Goal: Use online tool/utility: Utilize a website feature to perform a specific function

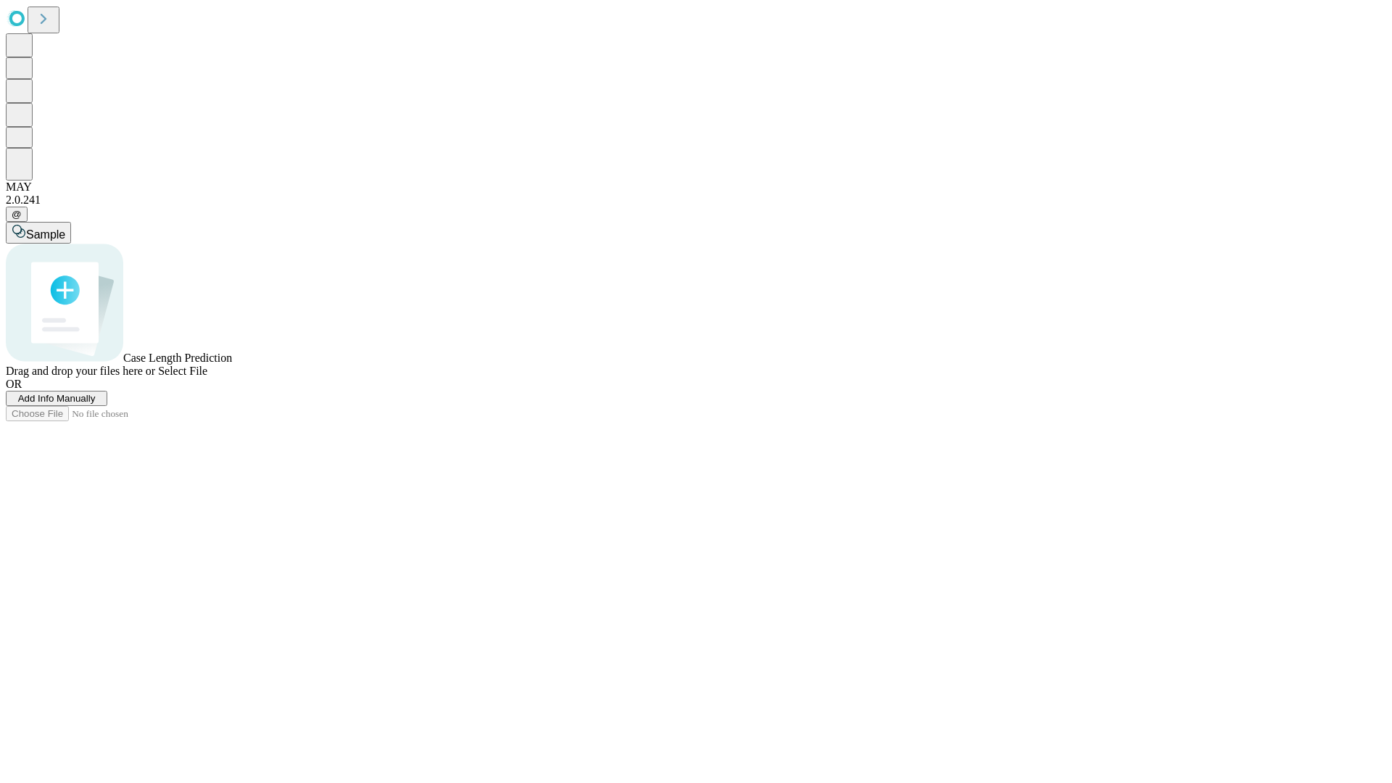
click at [207, 377] on span "Select File" at bounding box center [182, 371] width 49 height 12
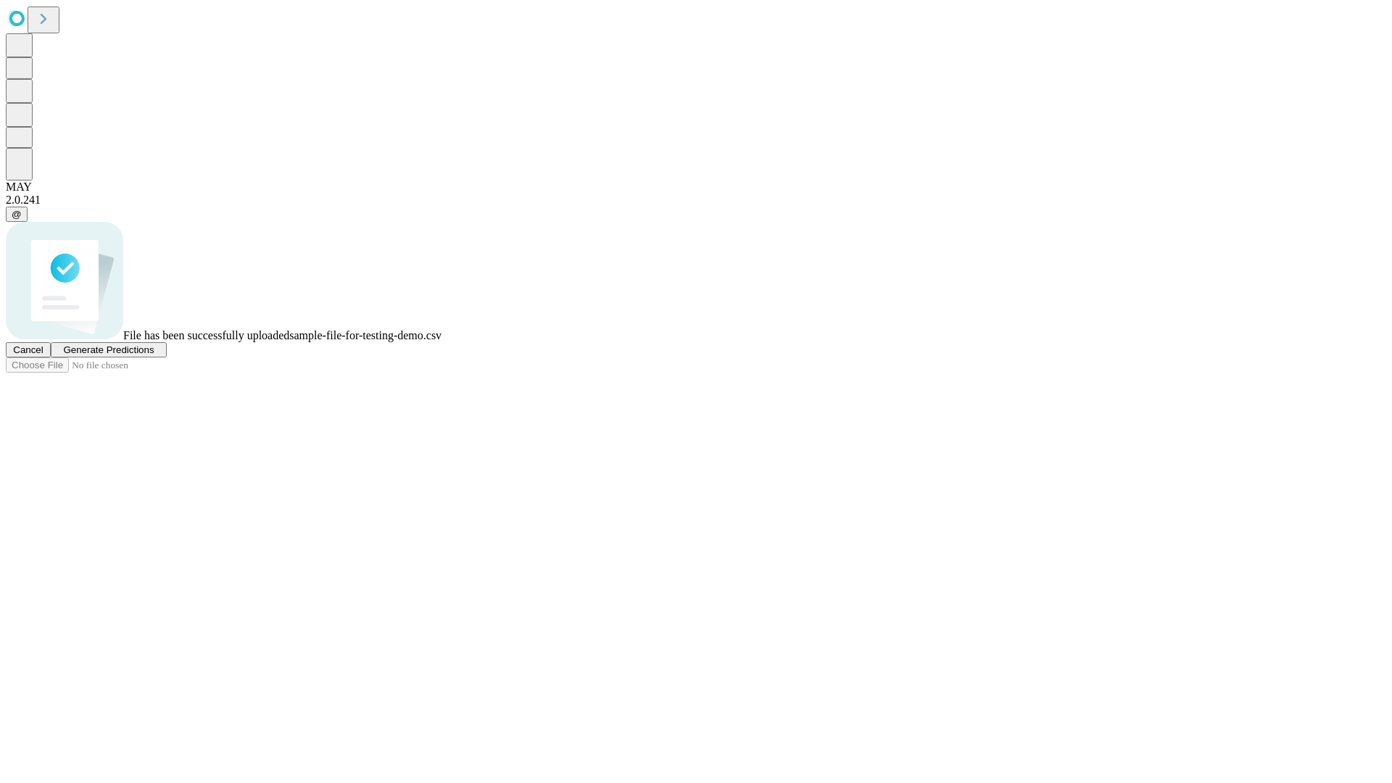
click at [154, 355] on span "Generate Predictions" at bounding box center [108, 349] width 91 height 11
